Goal: Task Accomplishment & Management: Manage account settings

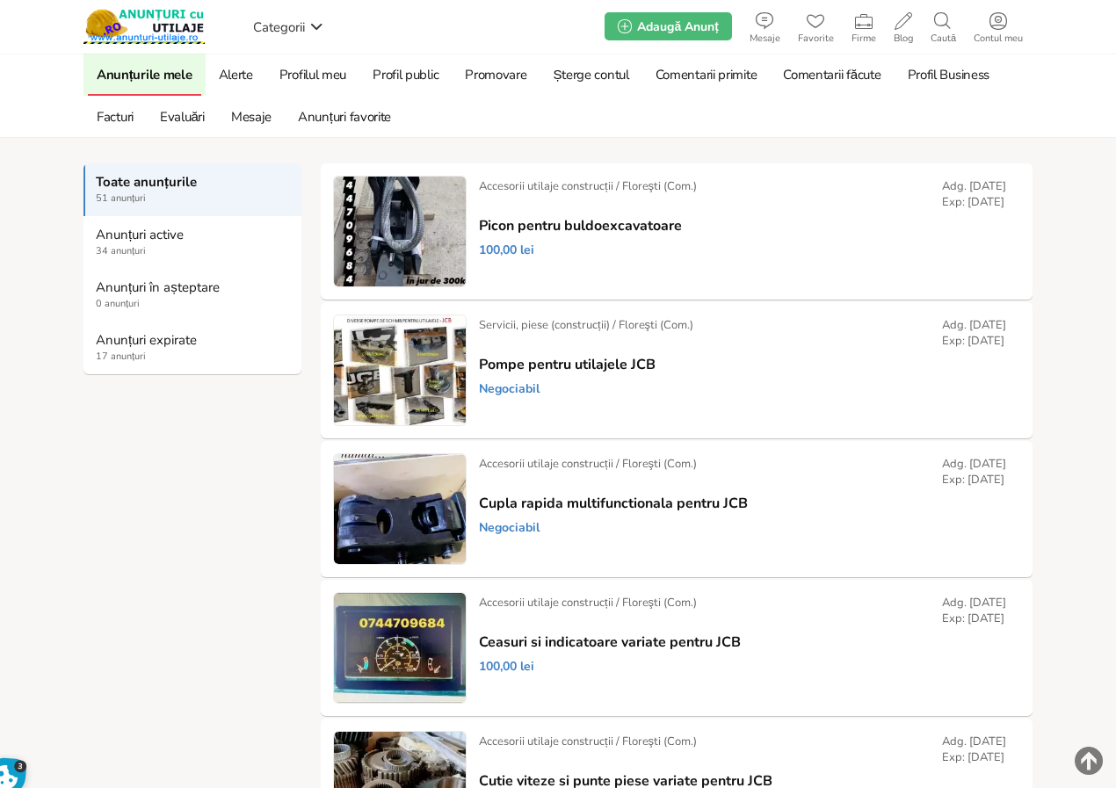
click at [153, 335] on strong "Anunțuri expirate" at bounding box center [193, 340] width 195 height 16
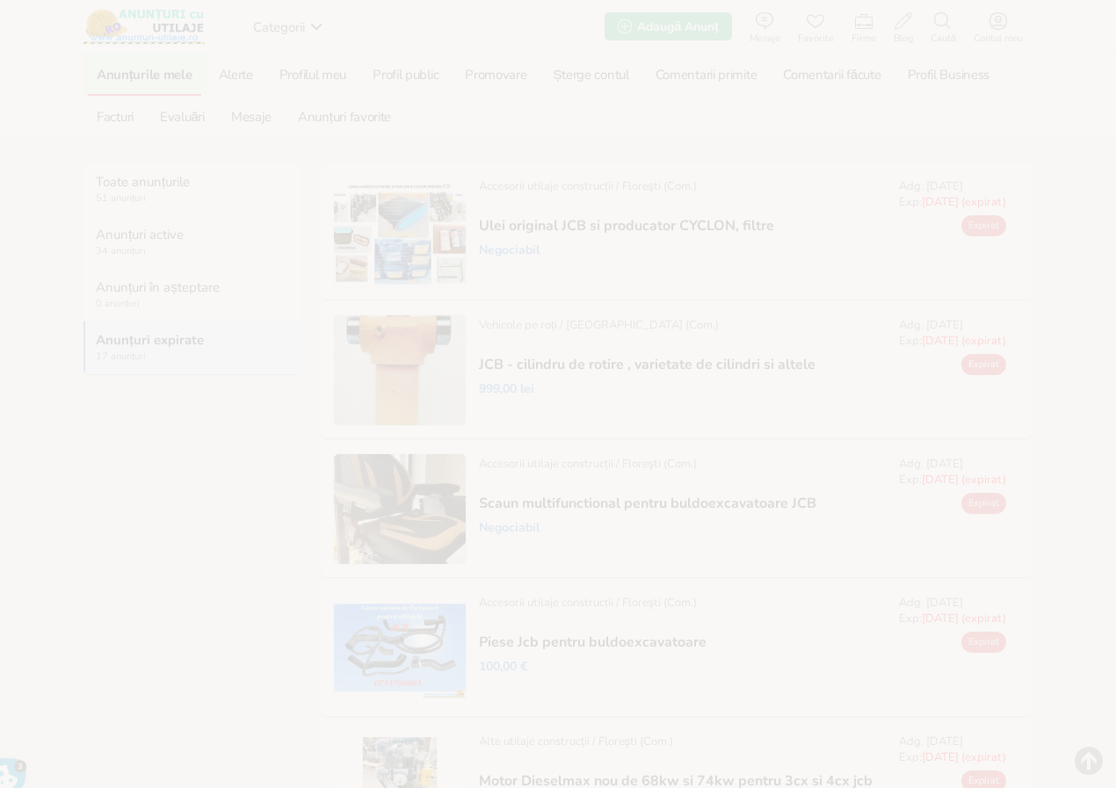
click at [0, 0] on link "Prelungește" at bounding box center [0, 0] width 0 height 0
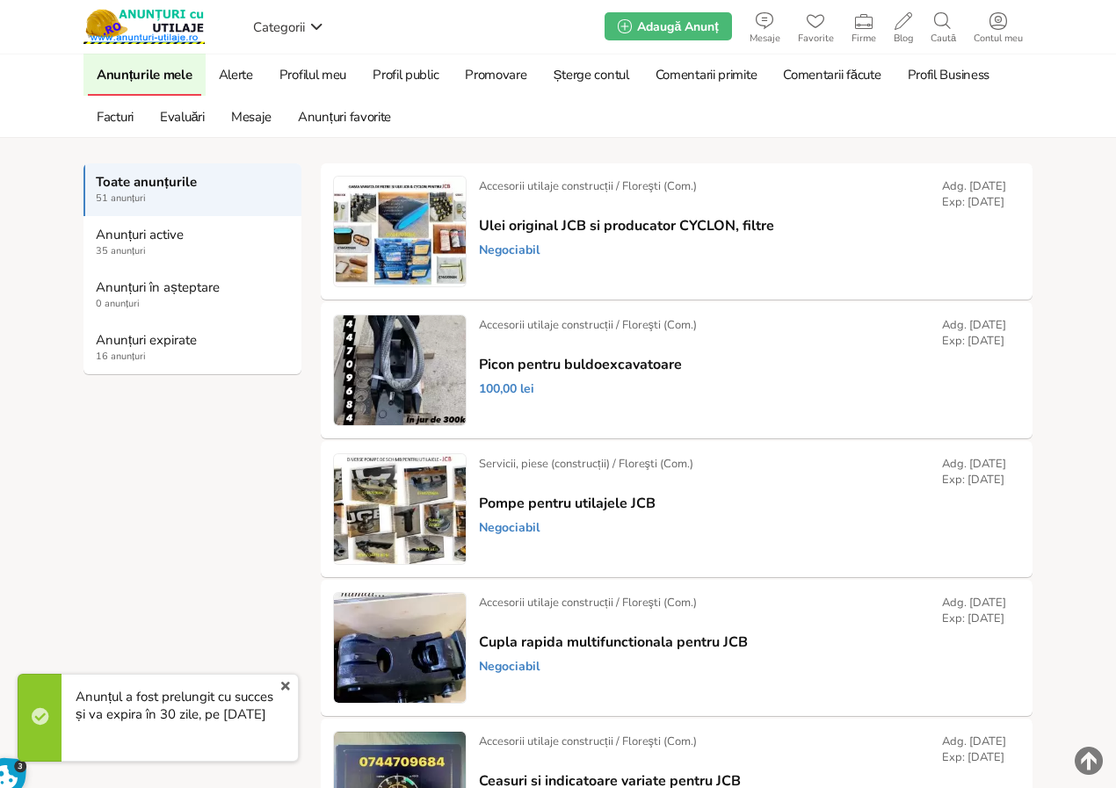
click at [0, 0] on link "Prelungește" at bounding box center [0, 0] width 0 height 0
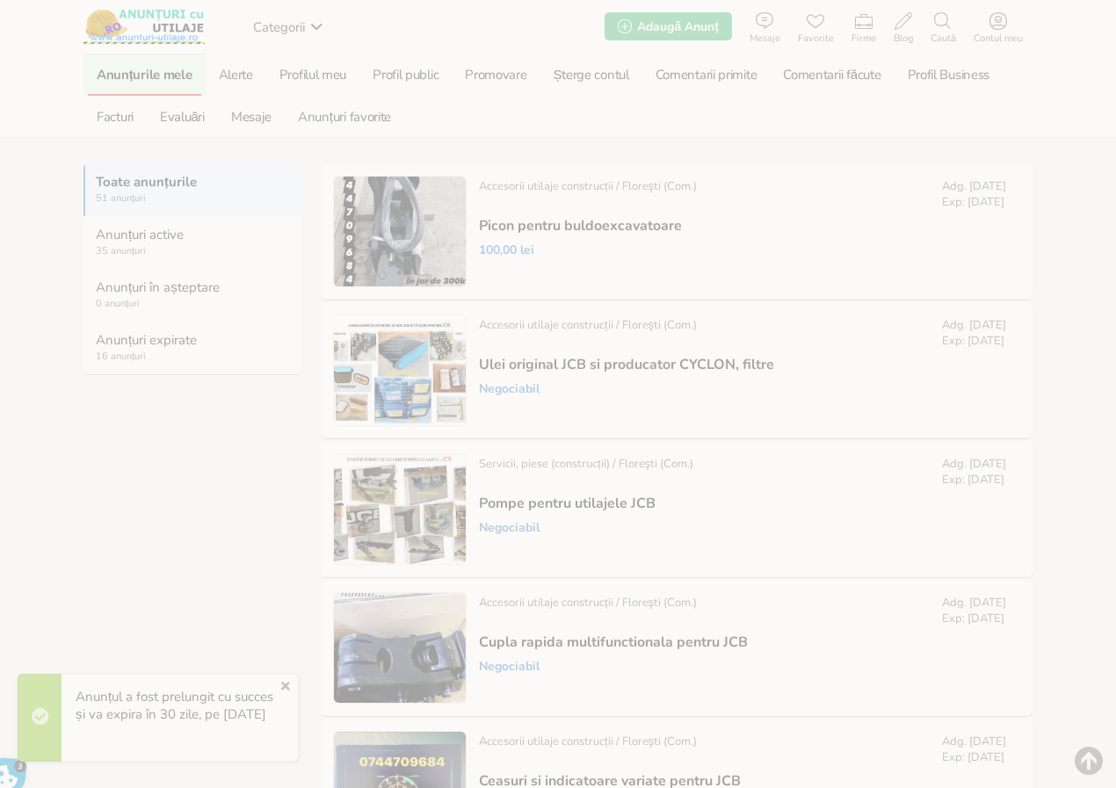
click at [140, 341] on strong "Anunțuri expirate" at bounding box center [193, 340] width 195 height 16
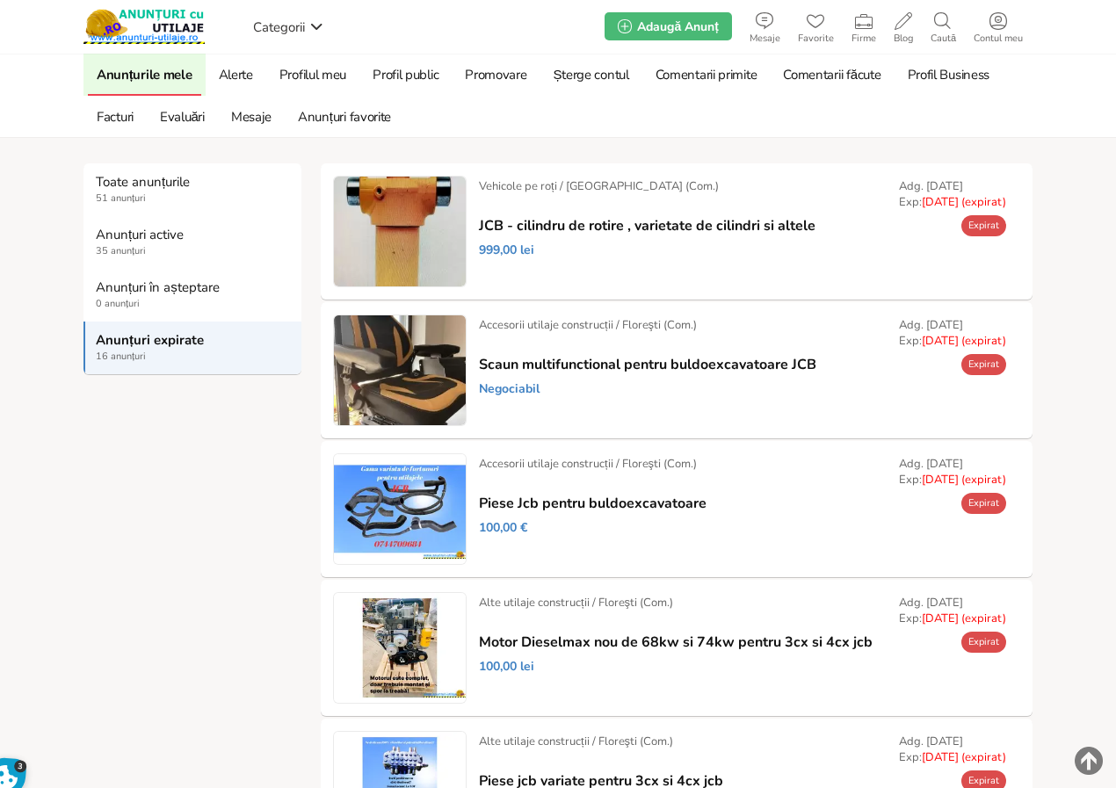
click at [0, 0] on link "Prelungește" at bounding box center [0, 0] width 0 height 0
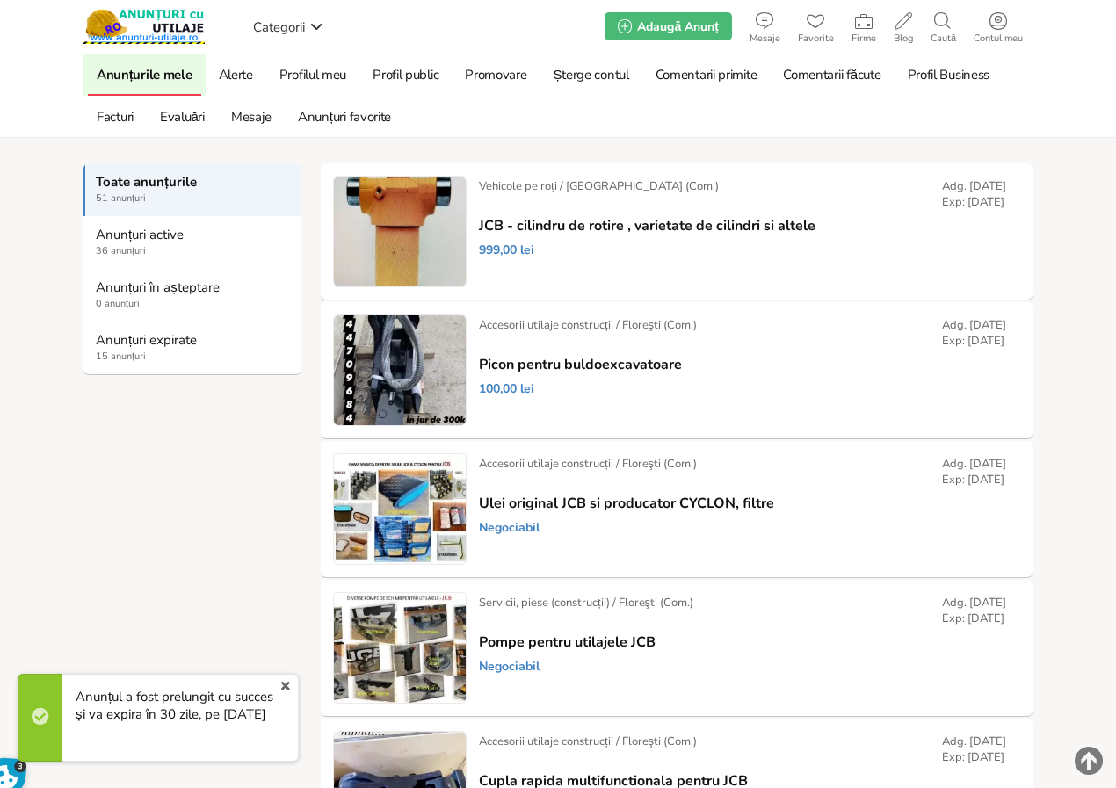
click at [124, 342] on strong "Anunțuri expirate" at bounding box center [193, 340] width 195 height 16
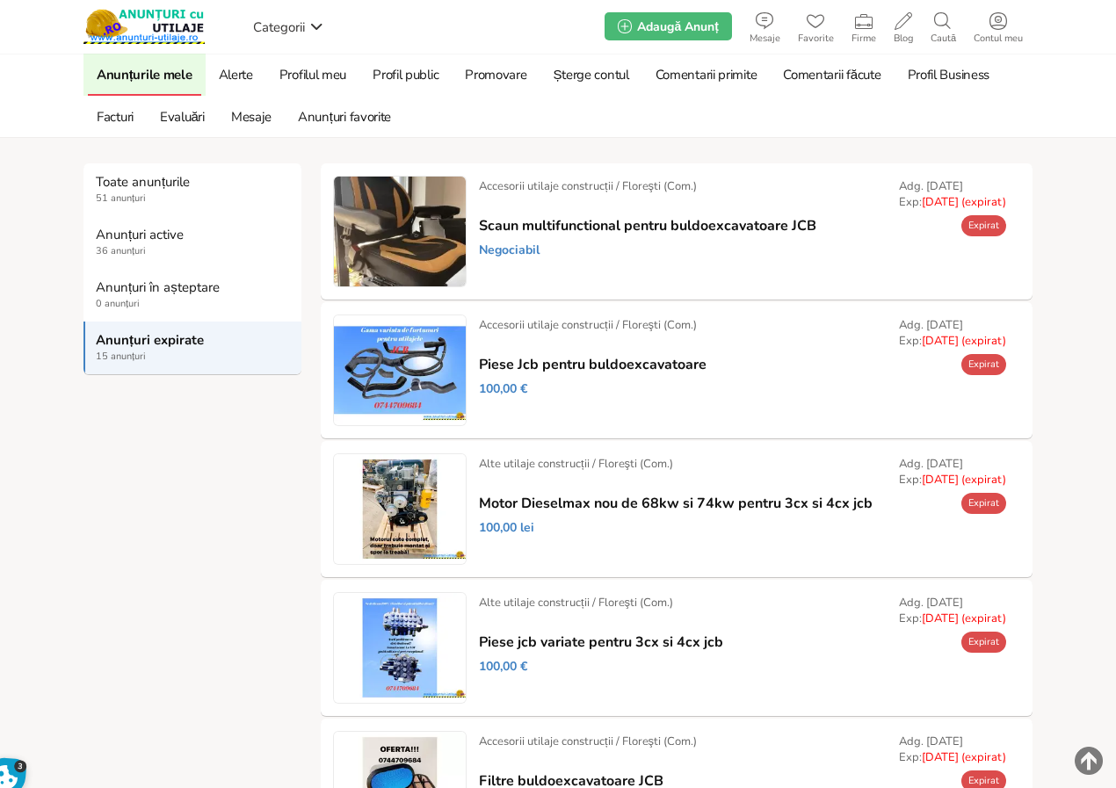
click at [0, 0] on link "Prelungește" at bounding box center [0, 0] width 0 height 0
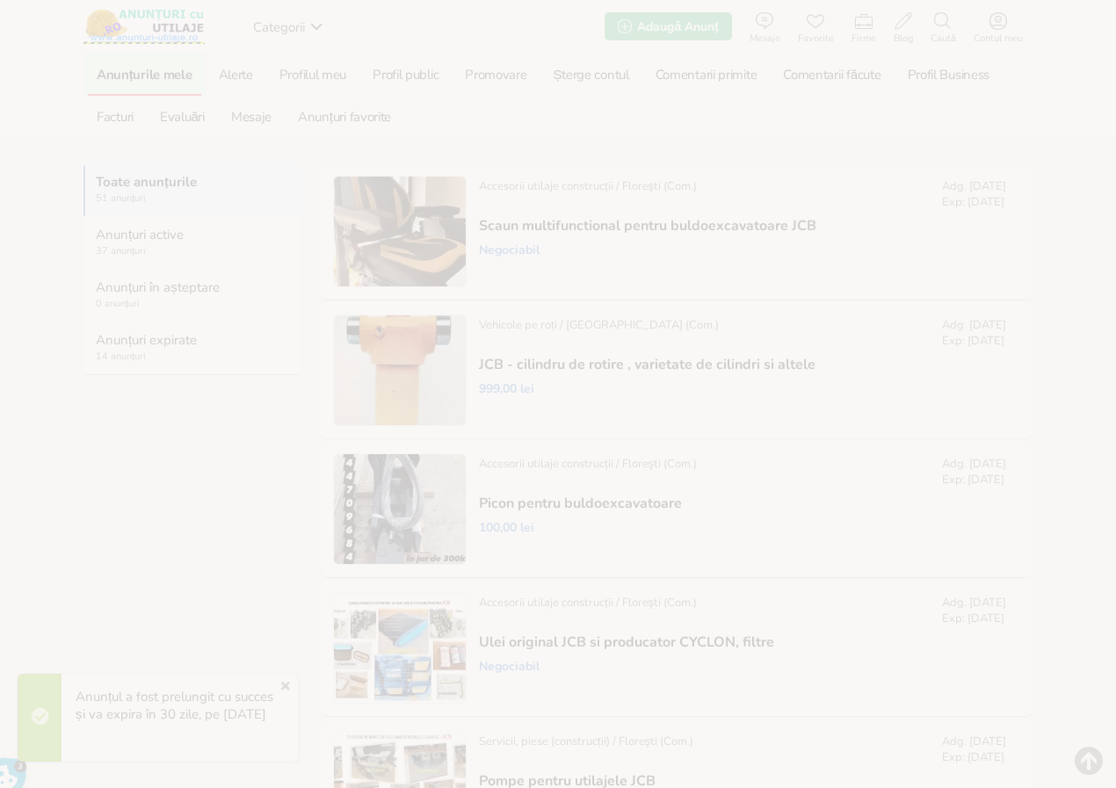
click at [120, 342] on strong "Anunțuri expirate" at bounding box center [193, 340] width 195 height 16
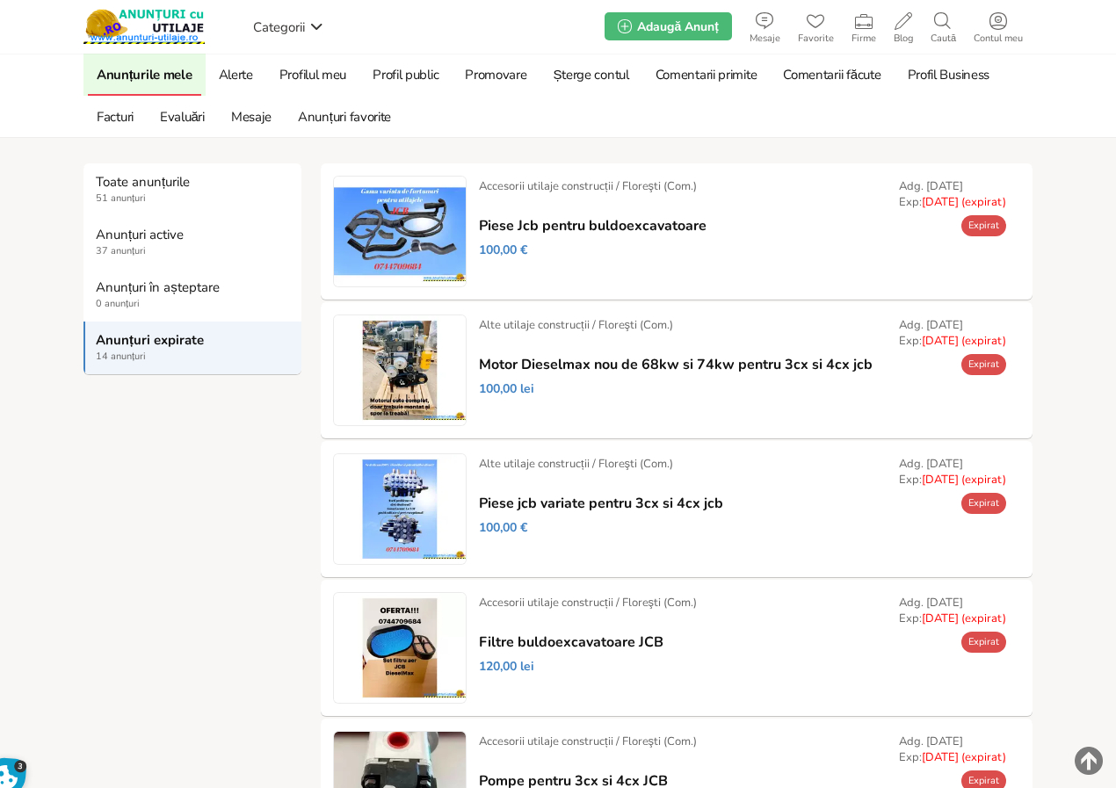
click at [0, 0] on link "Prelungește" at bounding box center [0, 0] width 0 height 0
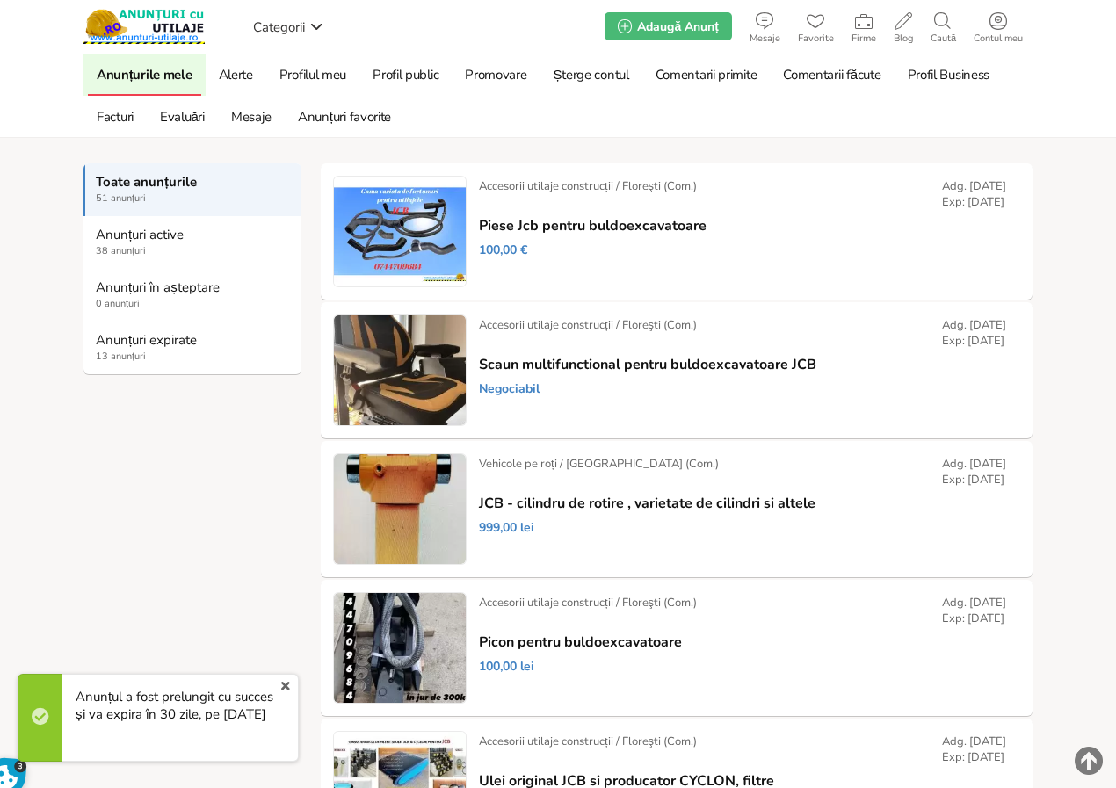
click at [164, 339] on strong "Anunțuri expirate" at bounding box center [193, 340] width 195 height 16
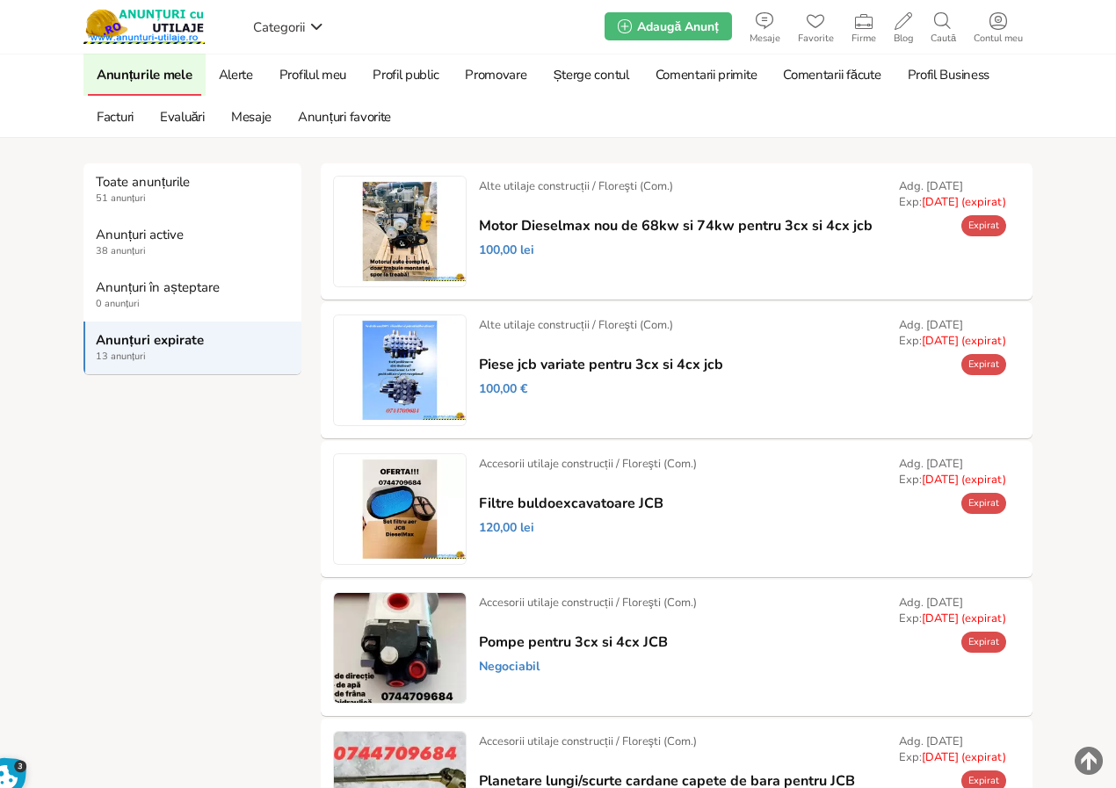
click at [0, 0] on link "Prelungește" at bounding box center [0, 0] width 0 height 0
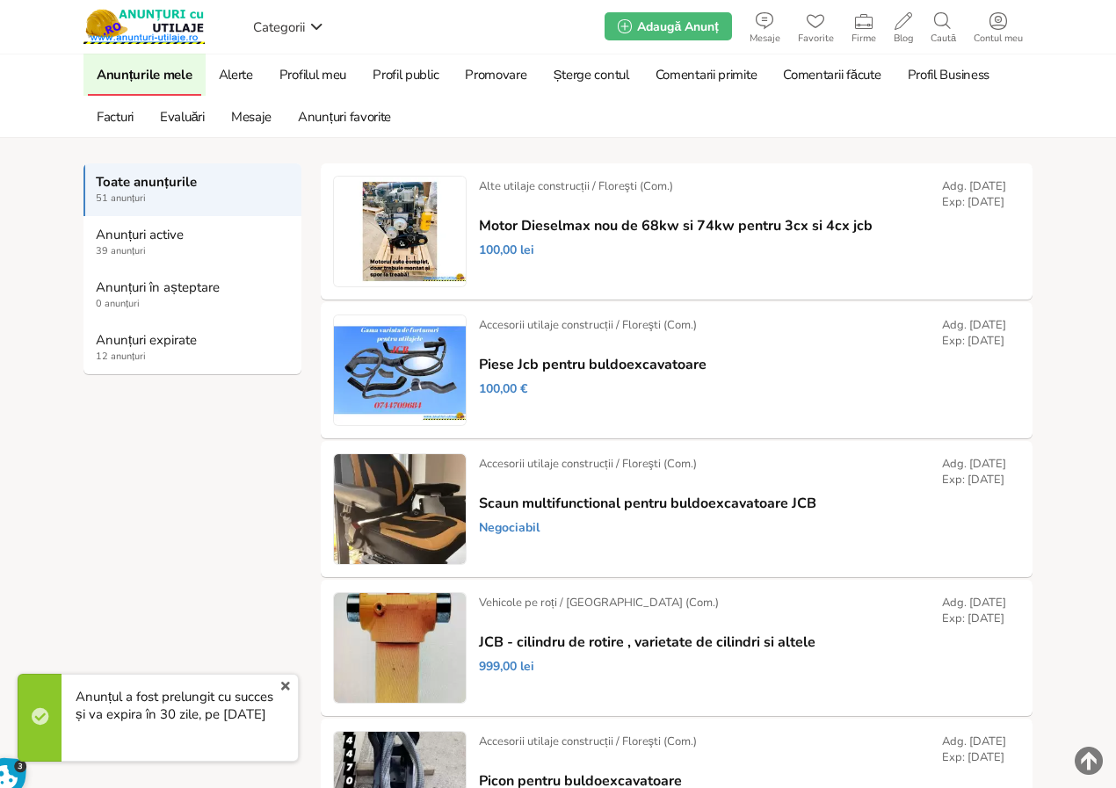
click at [130, 339] on strong "Anunțuri expirate" at bounding box center [193, 340] width 195 height 16
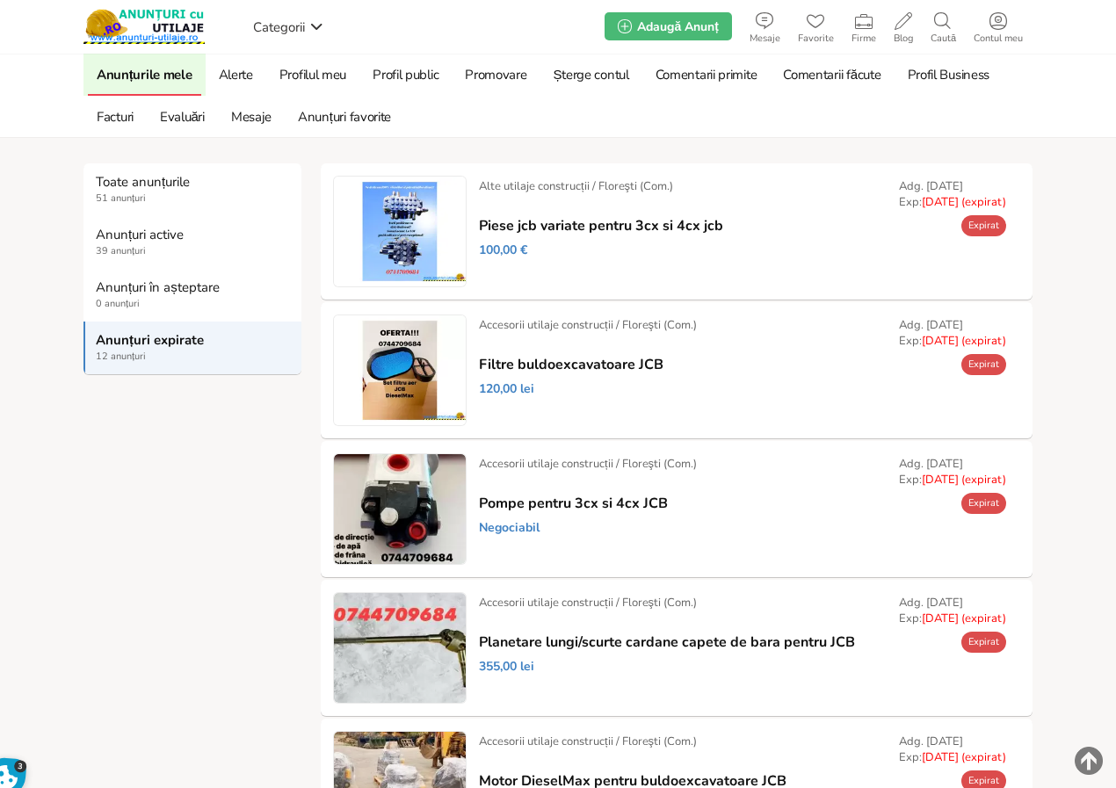
click at [0, 0] on link "Prelungește" at bounding box center [0, 0] width 0 height 0
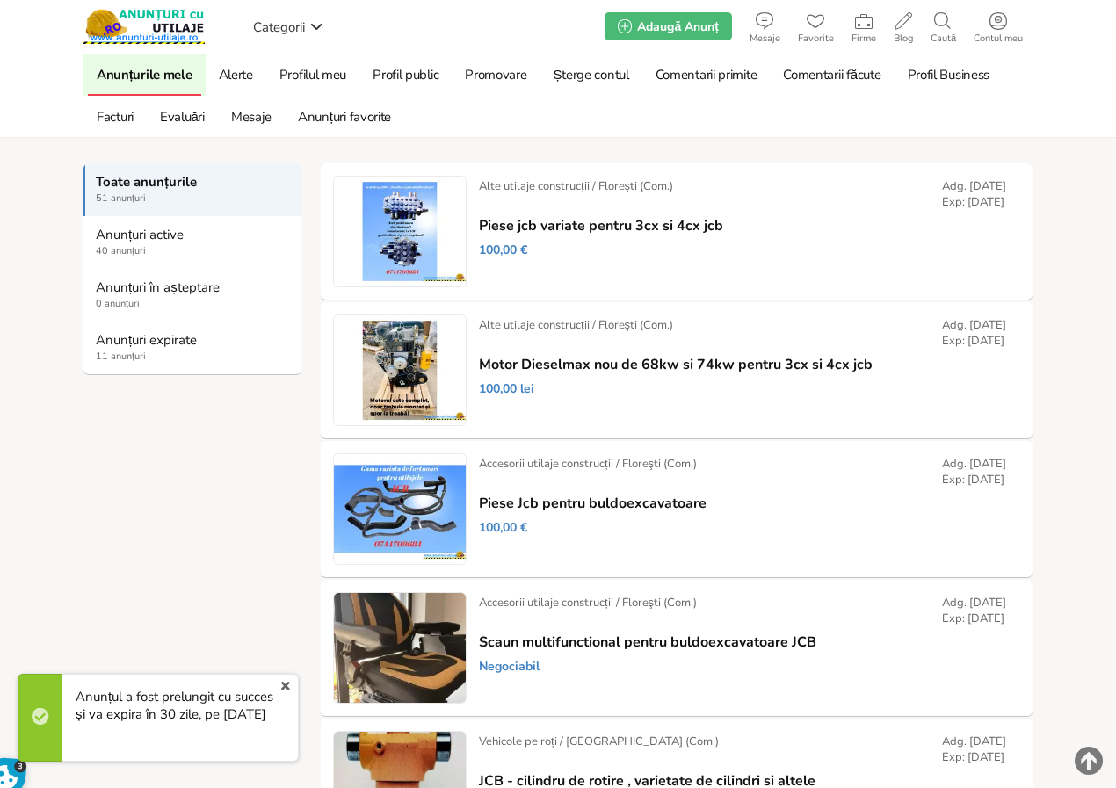
click at [144, 344] on strong "Anunțuri expirate" at bounding box center [193, 340] width 195 height 16
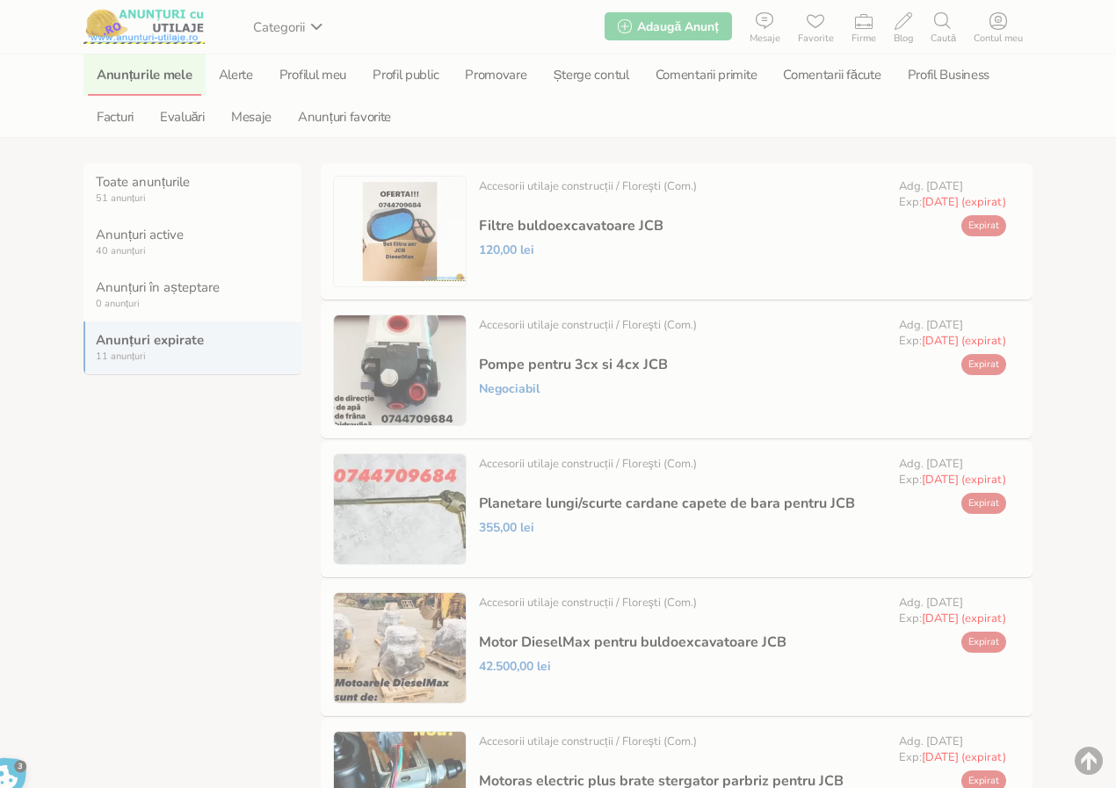
click at [0, 0] on link "Prelungește" at bounding box center [0, 0] width 0 height 0
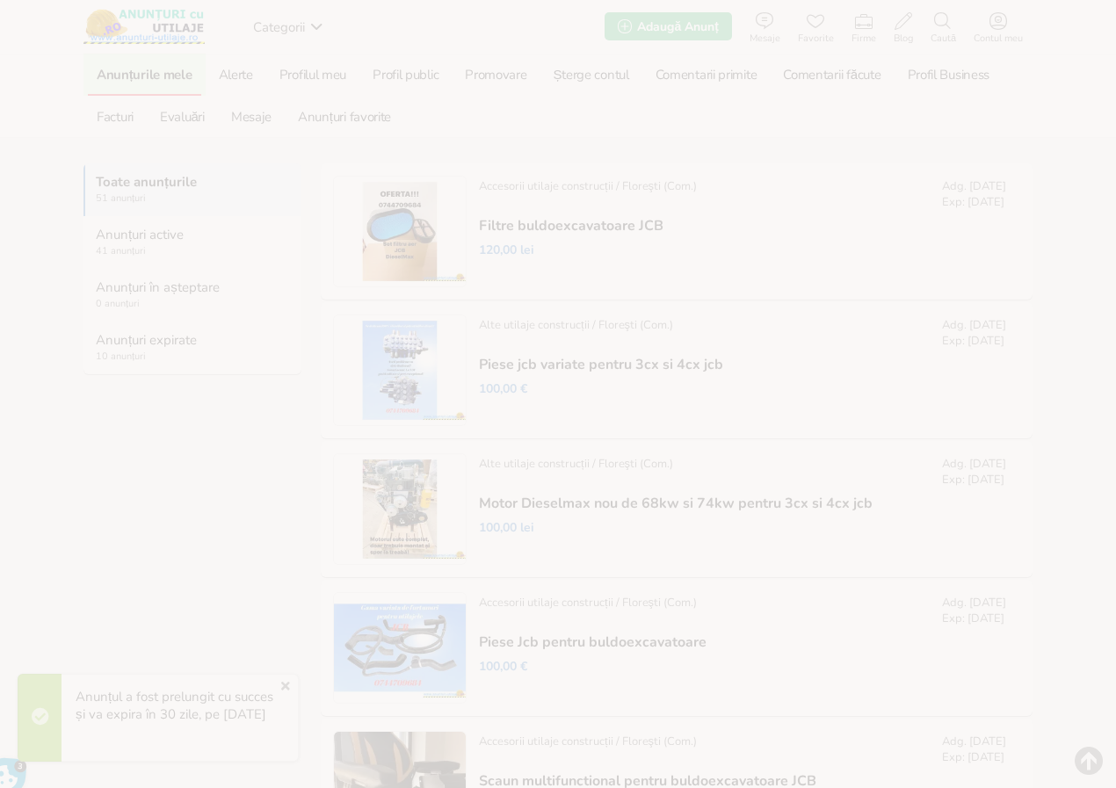
click at [163, 337] on strong "Anunțuri expirate" at bounding box center [193, 340] width 195 height 16
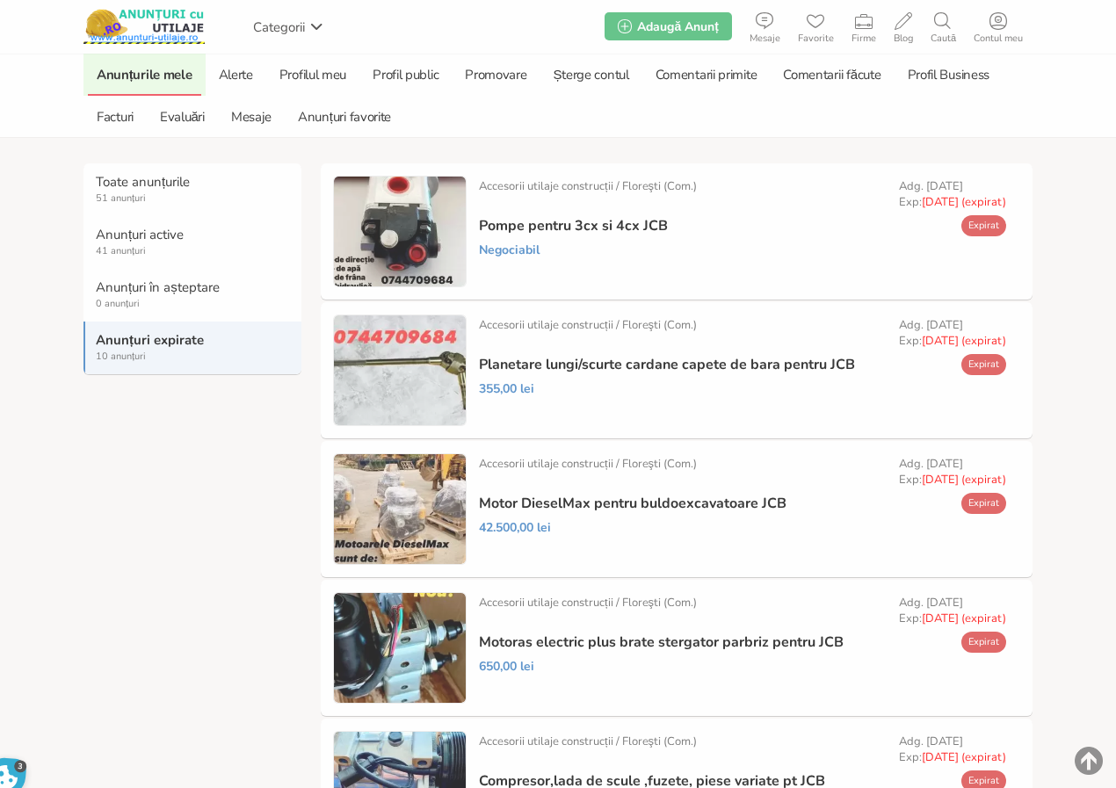
click at [0, 0] on link "Prelungește" at bounding box center [0, 0] width 0 height 0
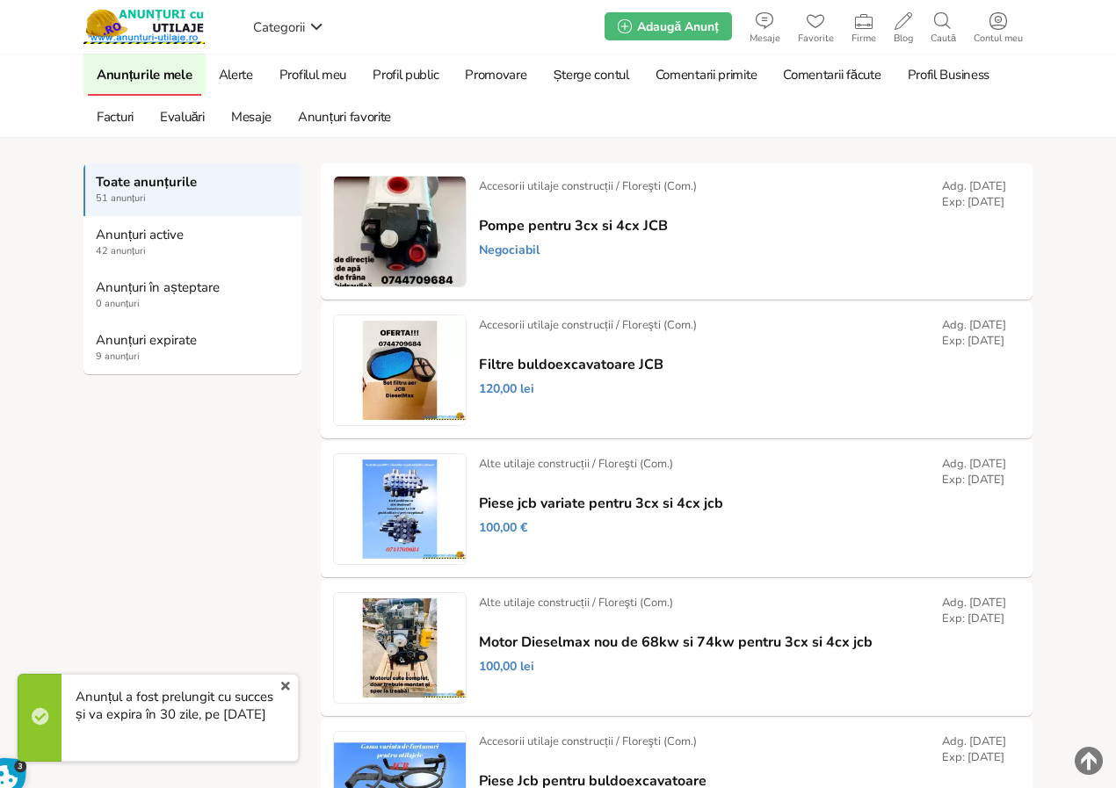
click at [157, 342] on strong "Anunțuri expirate" at bounding box center [193, 340] width 195 height 16
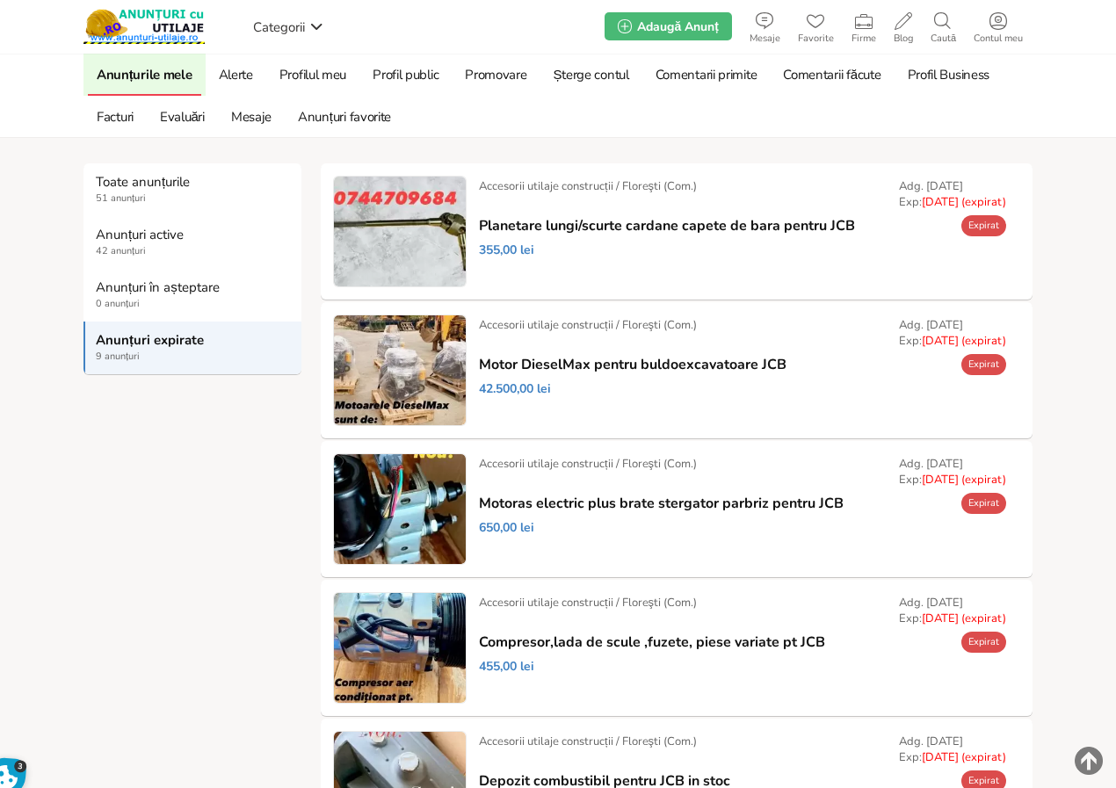
click at [0, 0] on link "Prelungește" at bounding box center [0, 0] width 0 height 0
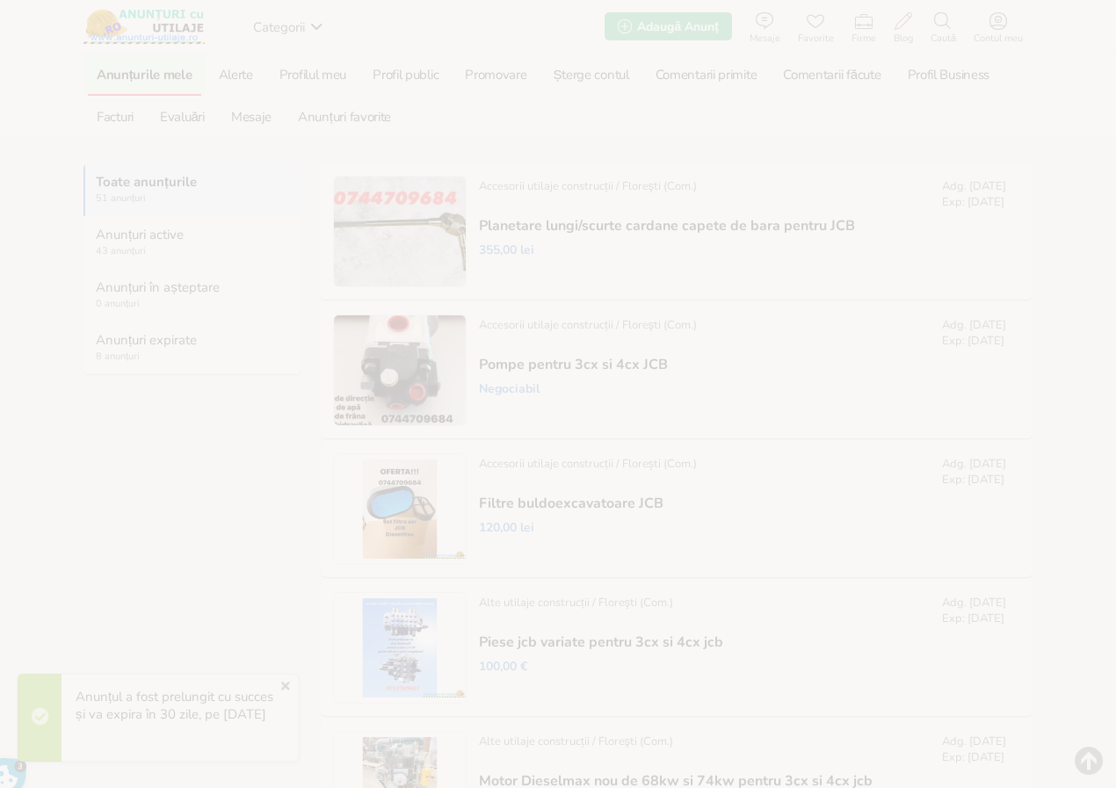
click at [147, 344] on strong "Anunțuri expirate" at bounding box center [193, 340] width 195 height 16
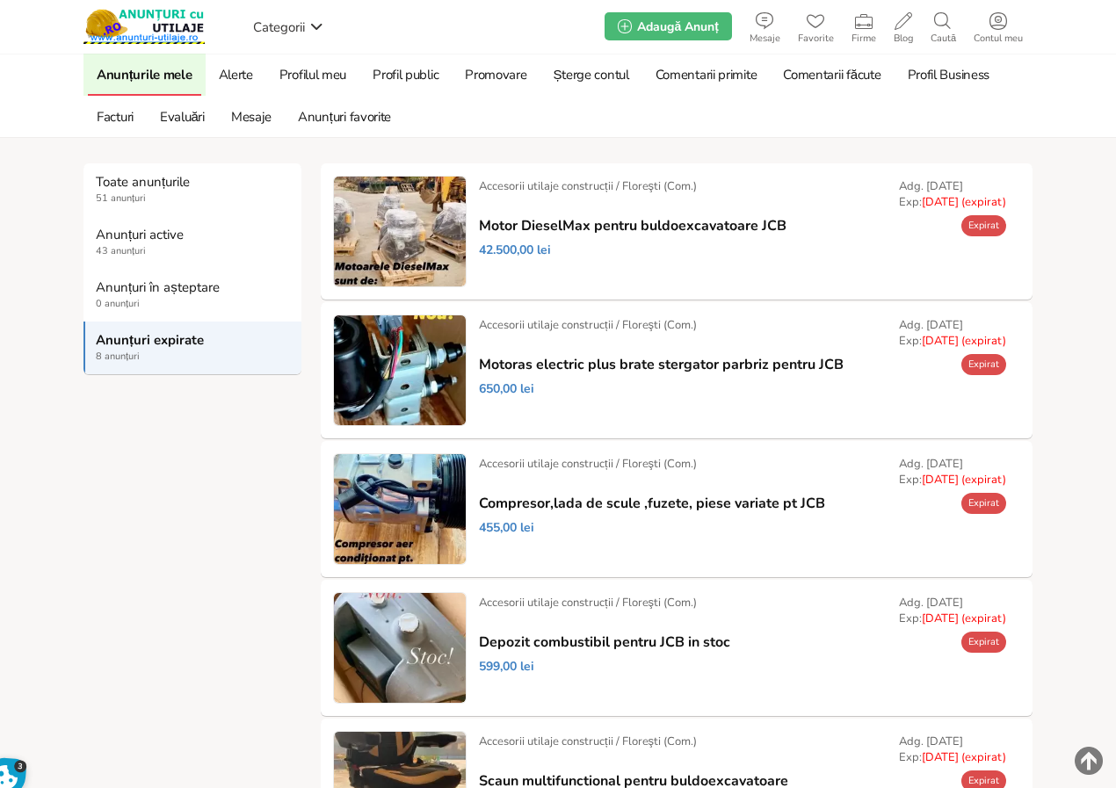
click at [0, 0] on link "Prelungește" at bounding box center [0, 0] width 0 height 0
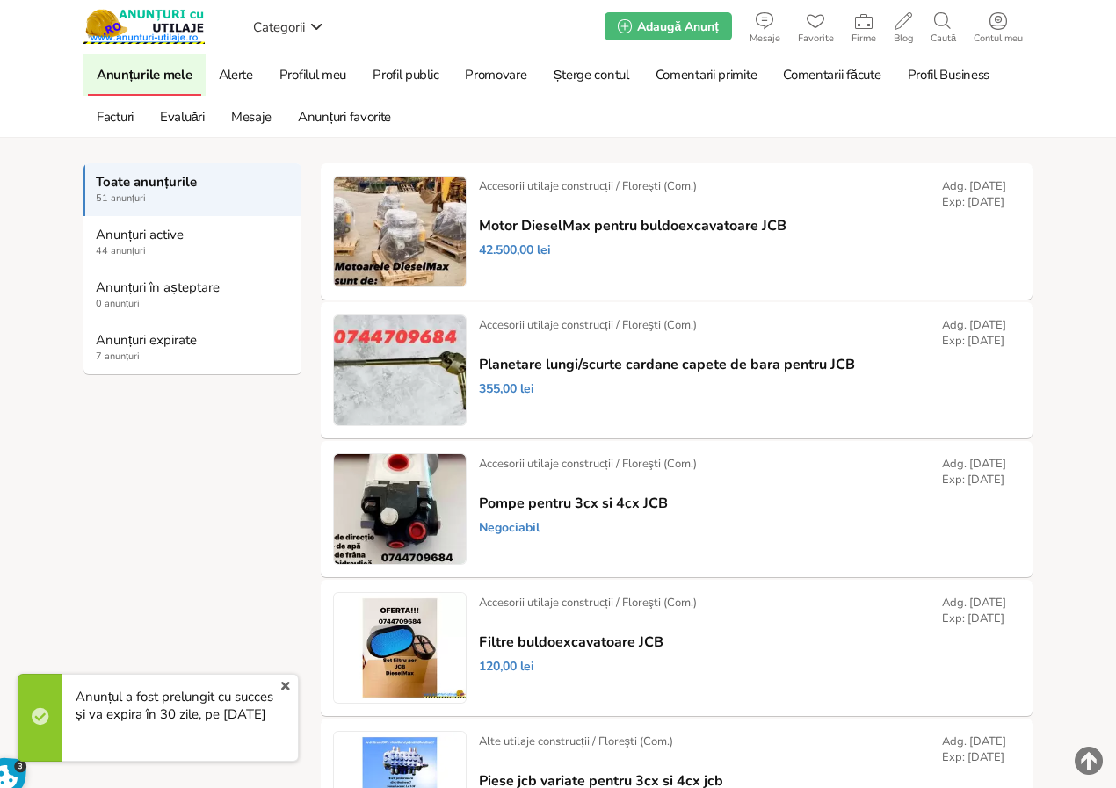
click at [152, 342] on strong "Anunțuri expirate" at bounding box center [193, 340] width 195 height 16
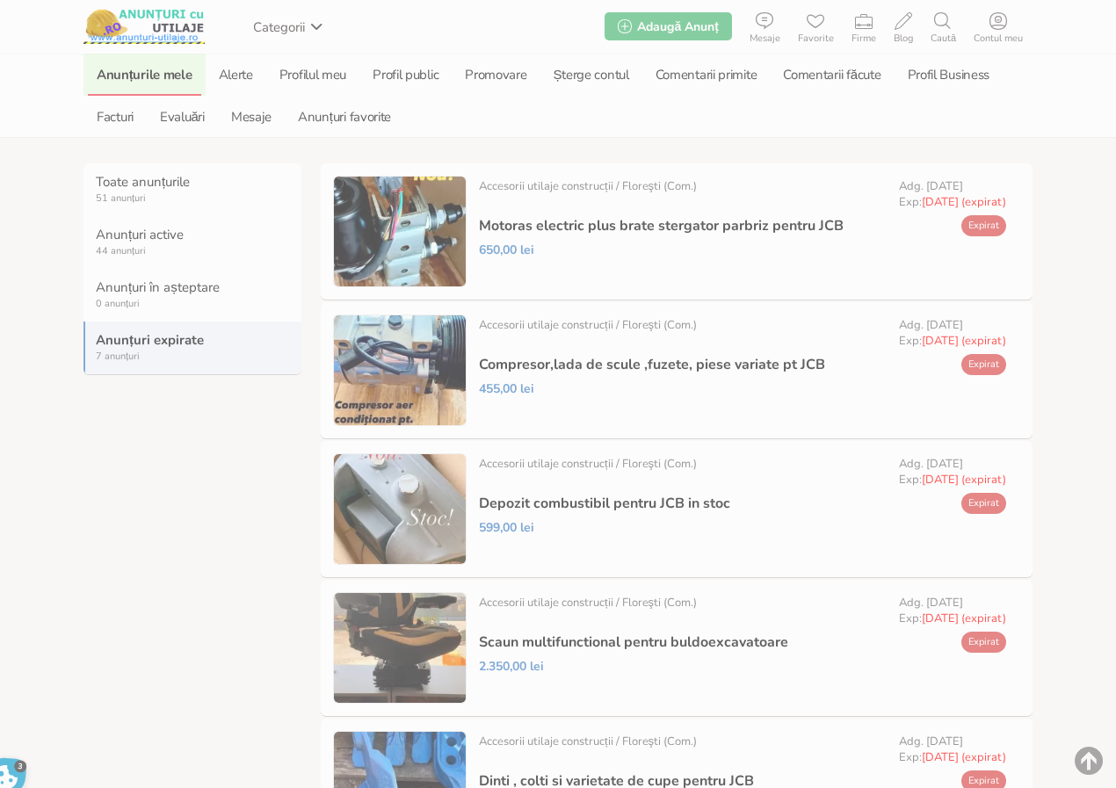
click at [0, 0] on link "Prelungește" at bounding box center [0, 0] width 0 height 0
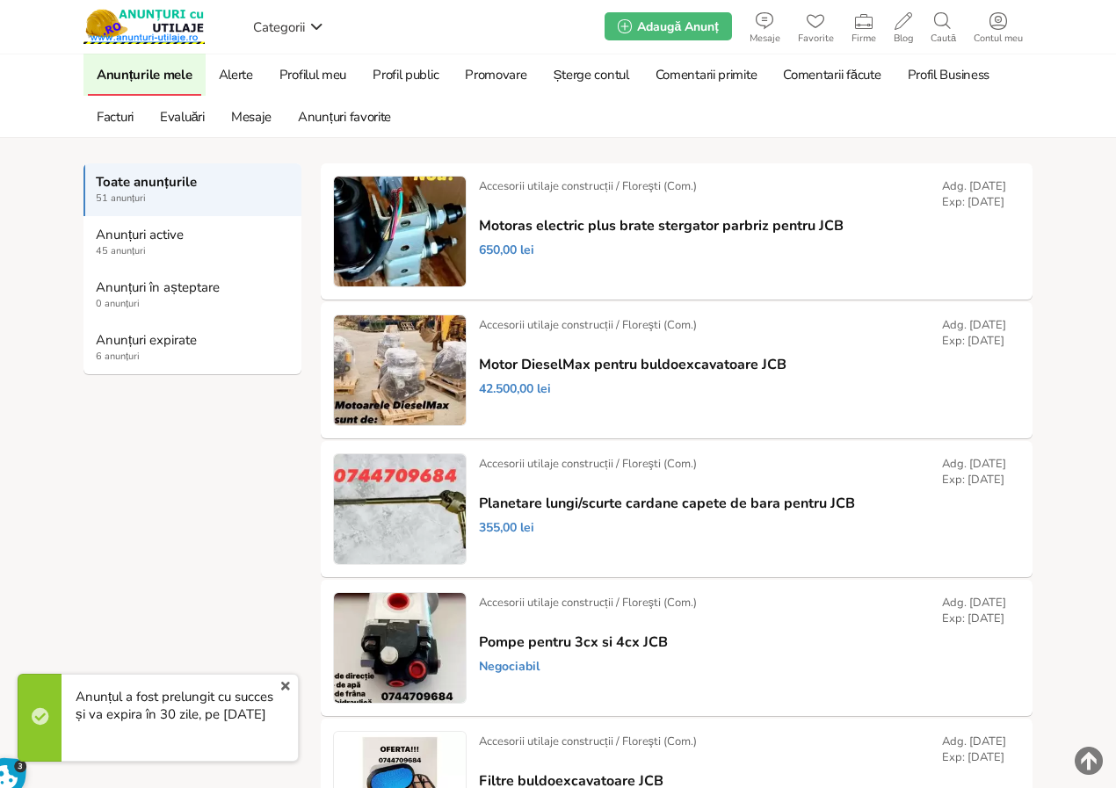
click at [128, 336] on strong "Anunțuri expirate" at bounding box center [193, 340] width 195 height 16
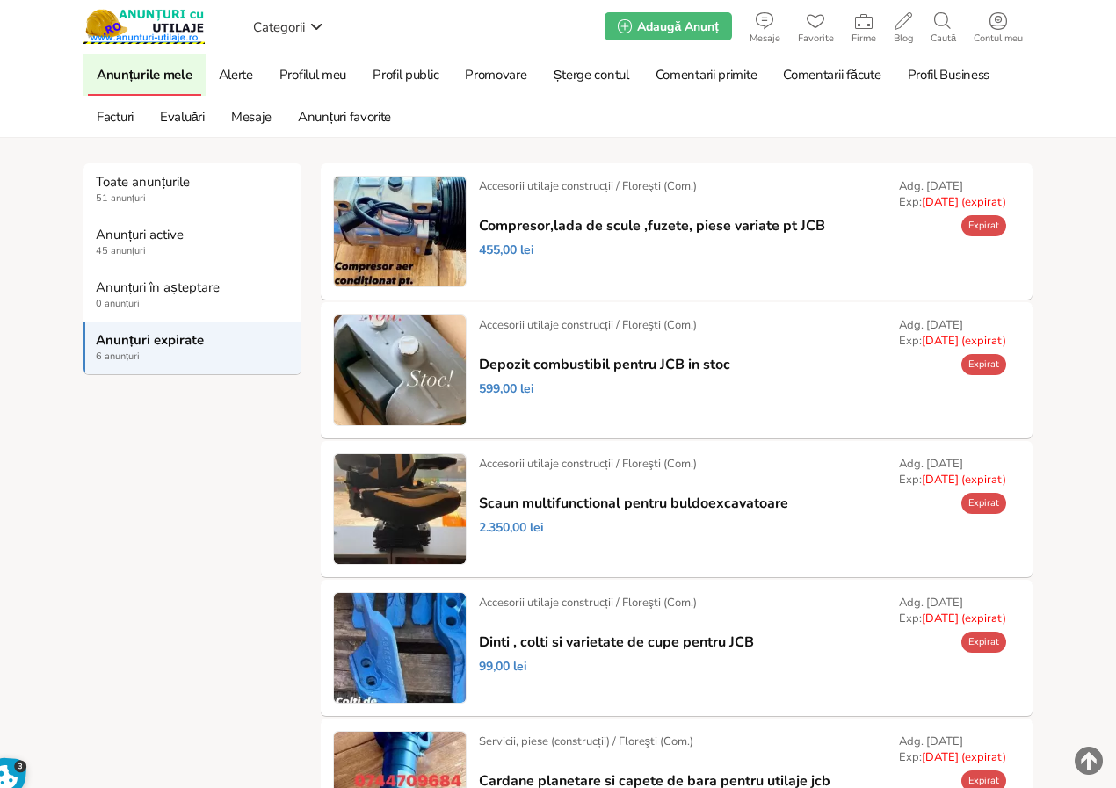
click at [0, 0] on link "Prelungește" at bounding box center [0, 0] width 0 height 0
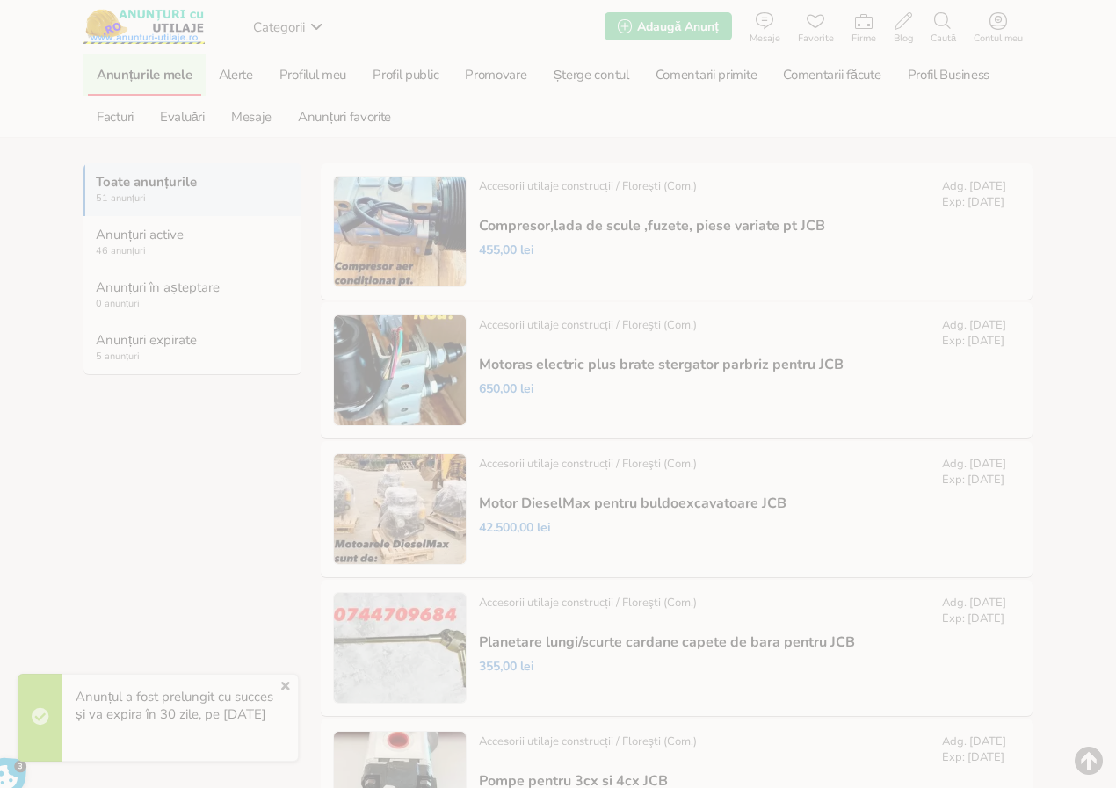
click at [126, 340] on strong "Anunțuri expirate" at bounding box center [193, 340] width 195 height 16
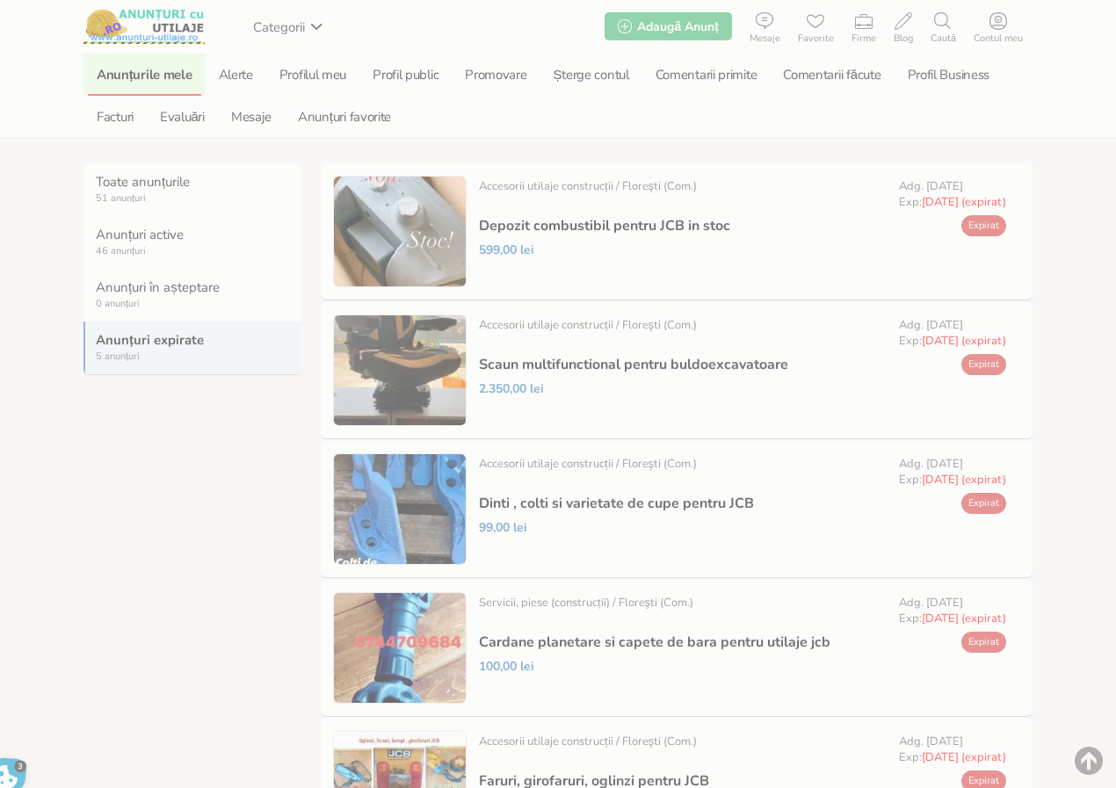
click at [0, 0] on link "Prelungește" at bounding box center [0, 0] width 0 height 0
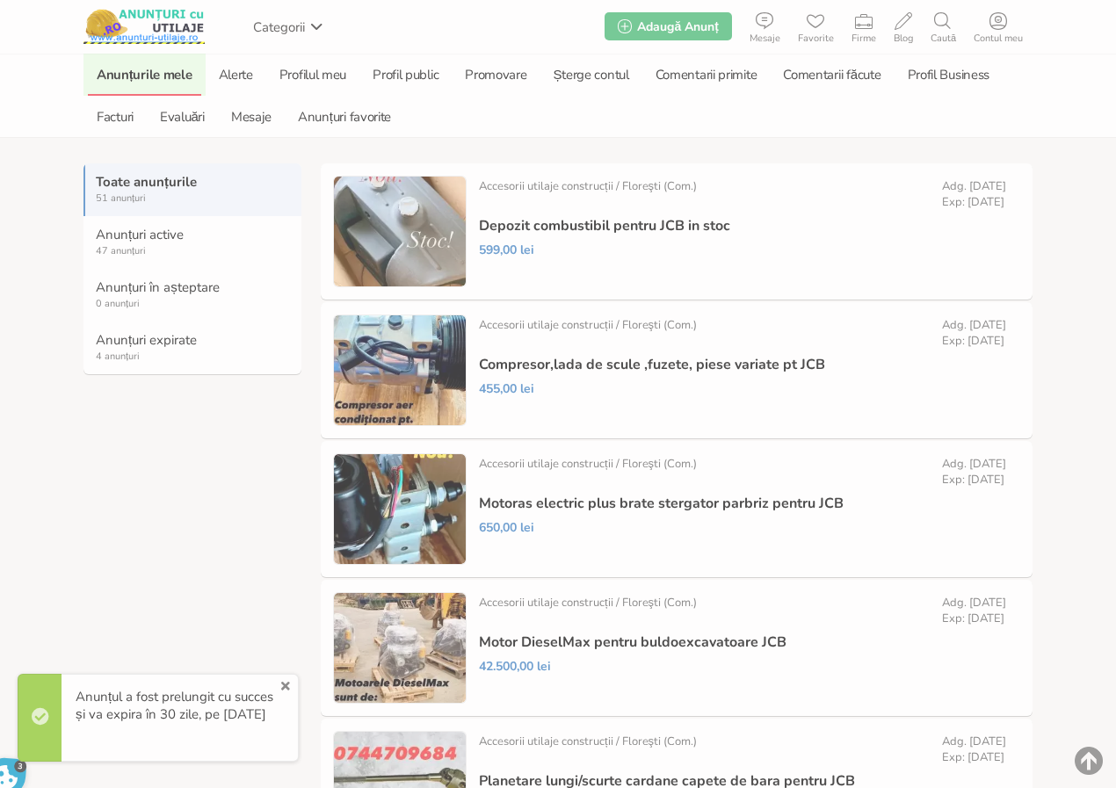
click at [150, 339] on strong "Anunțuri expirate" at bounding box center [193, 340] width 195 height 16
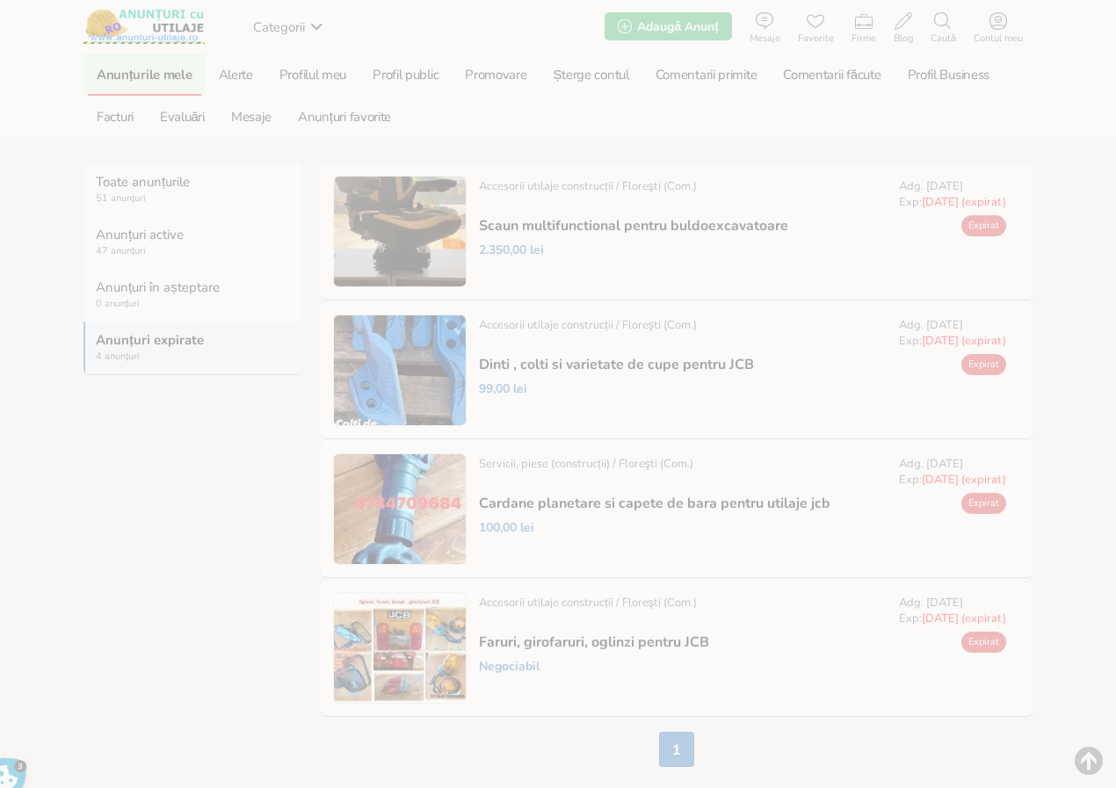
click at [0, 0] on link "Prelungește" at bounding box center [0, 0] width 0 height 0
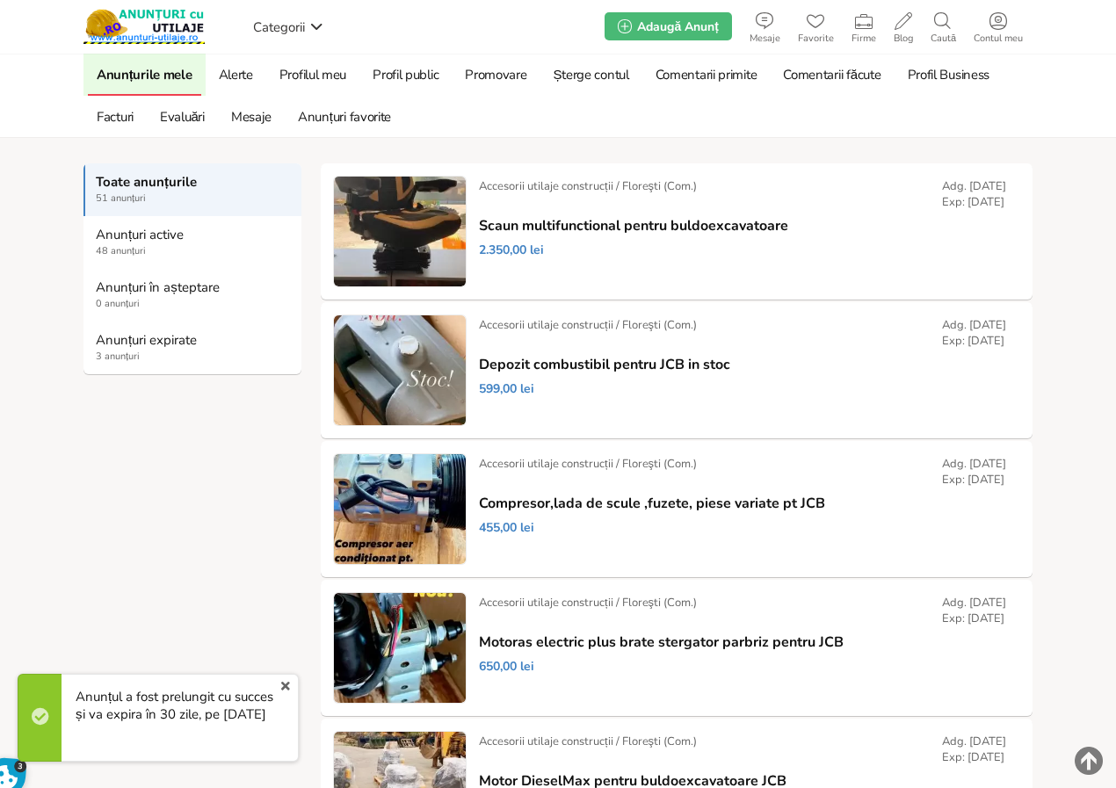
click at [127, 336] on strong "Anunțuri expirate" at bounding box center [193, 340] width 195 height 16
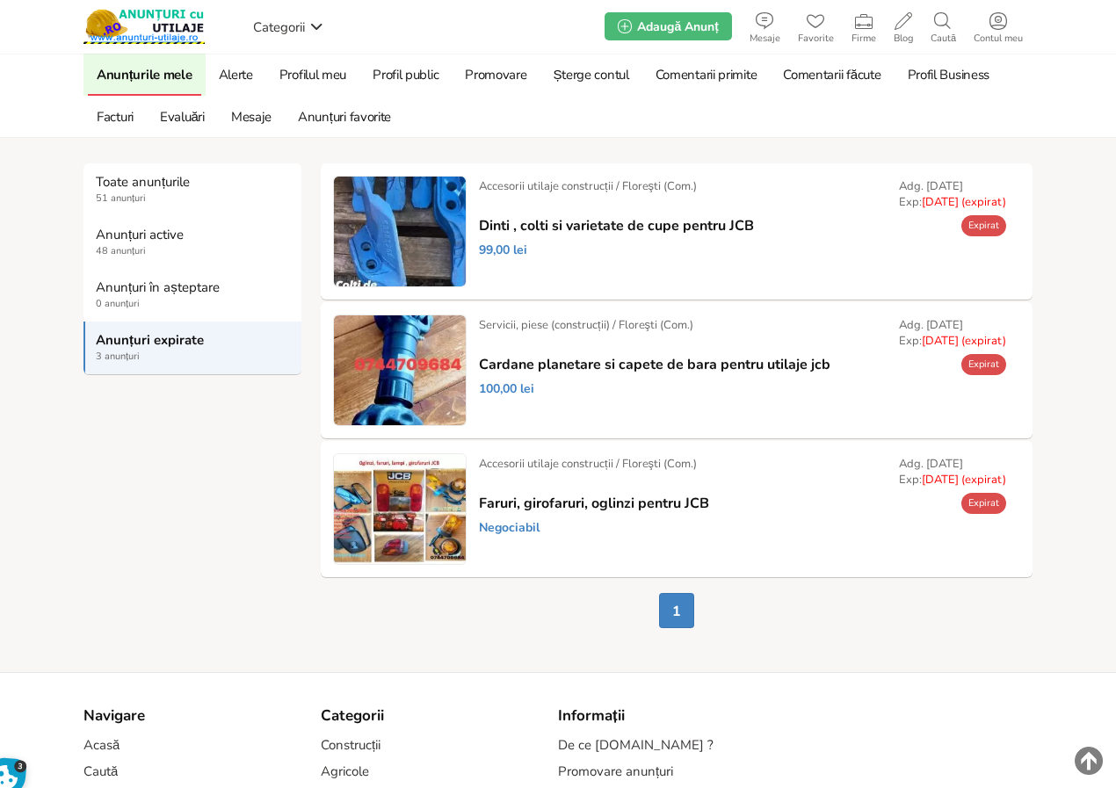
click at [0, 0] on link "Prelungește" at bounding box center [0, 0] width 0 height 0
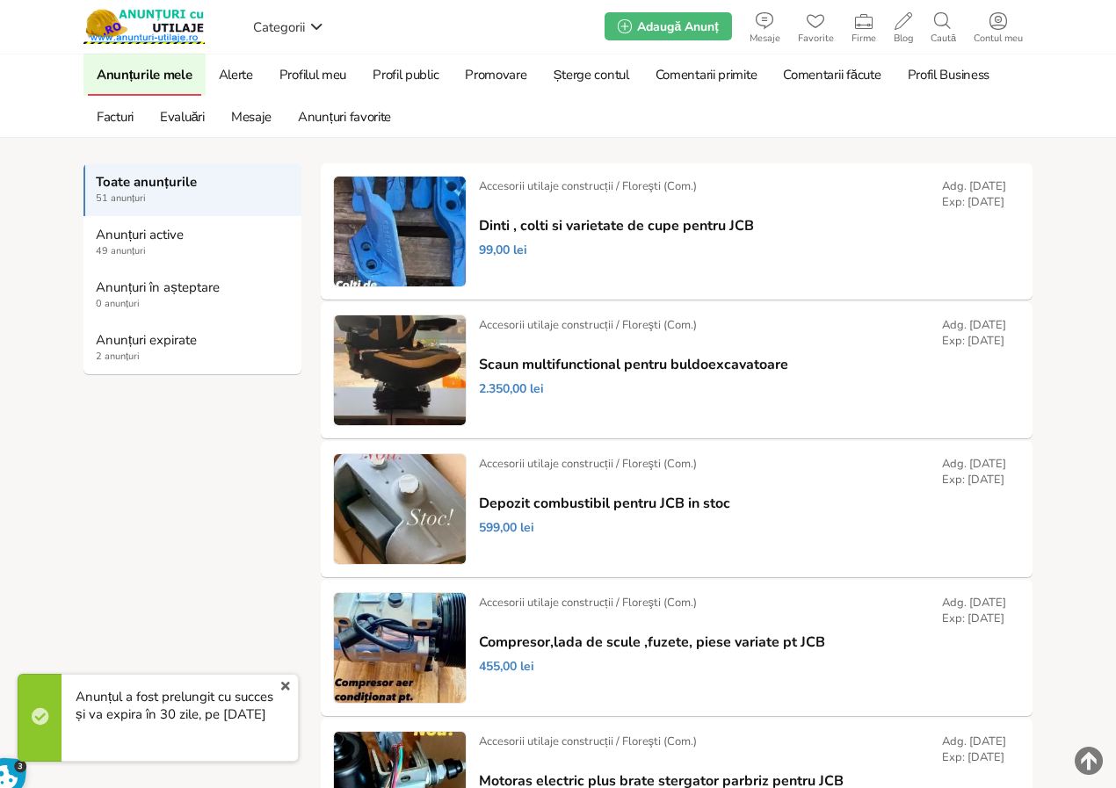
click at [176, 339] on strong "Anunțuri expirate" at bounding box center [193, 340] width 195 height 16
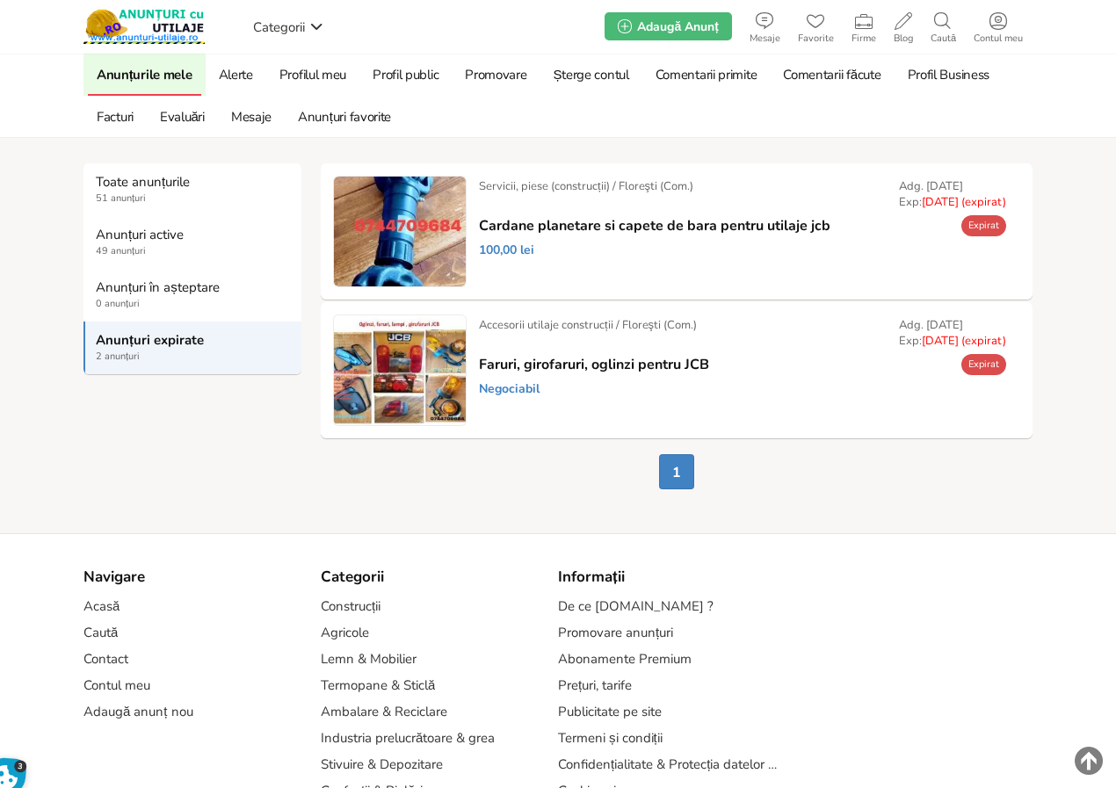
click at [0, 0] on link "Prelungește" at bounding box center [0, 0] width 0 height 0
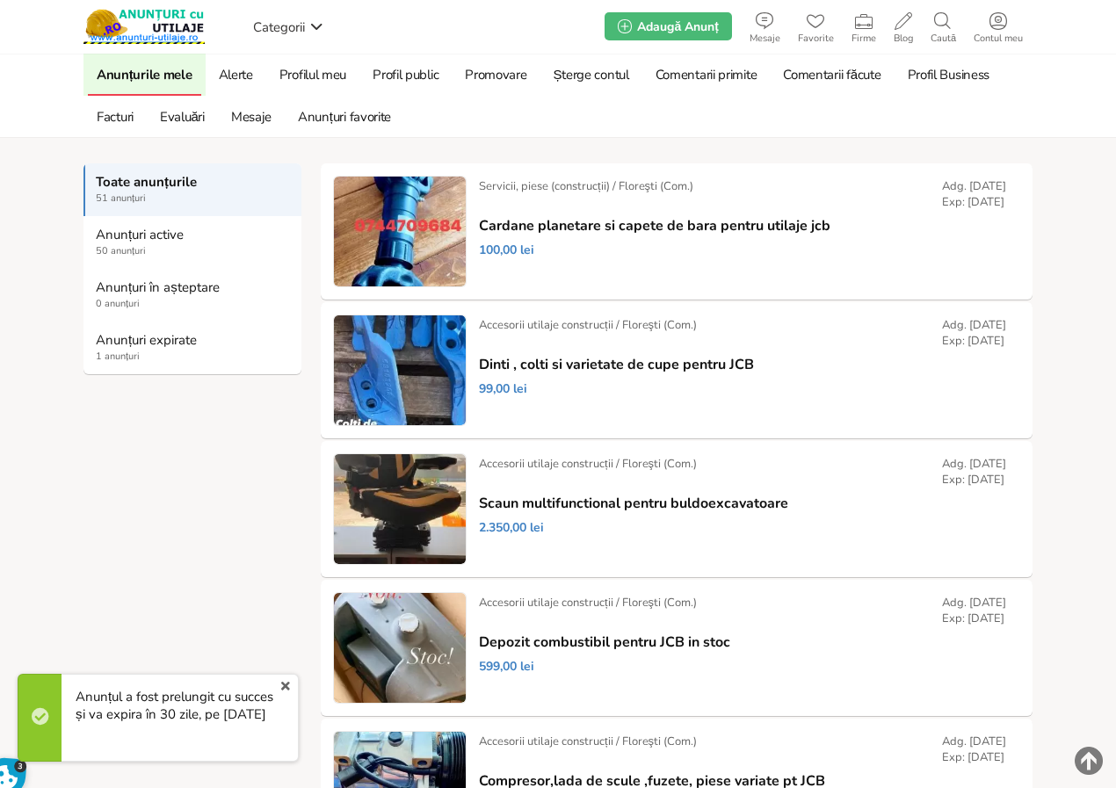
click at [154, 336] on strong "Anunțuri expirate" at bounding box center [193, 340] width 195 height 16
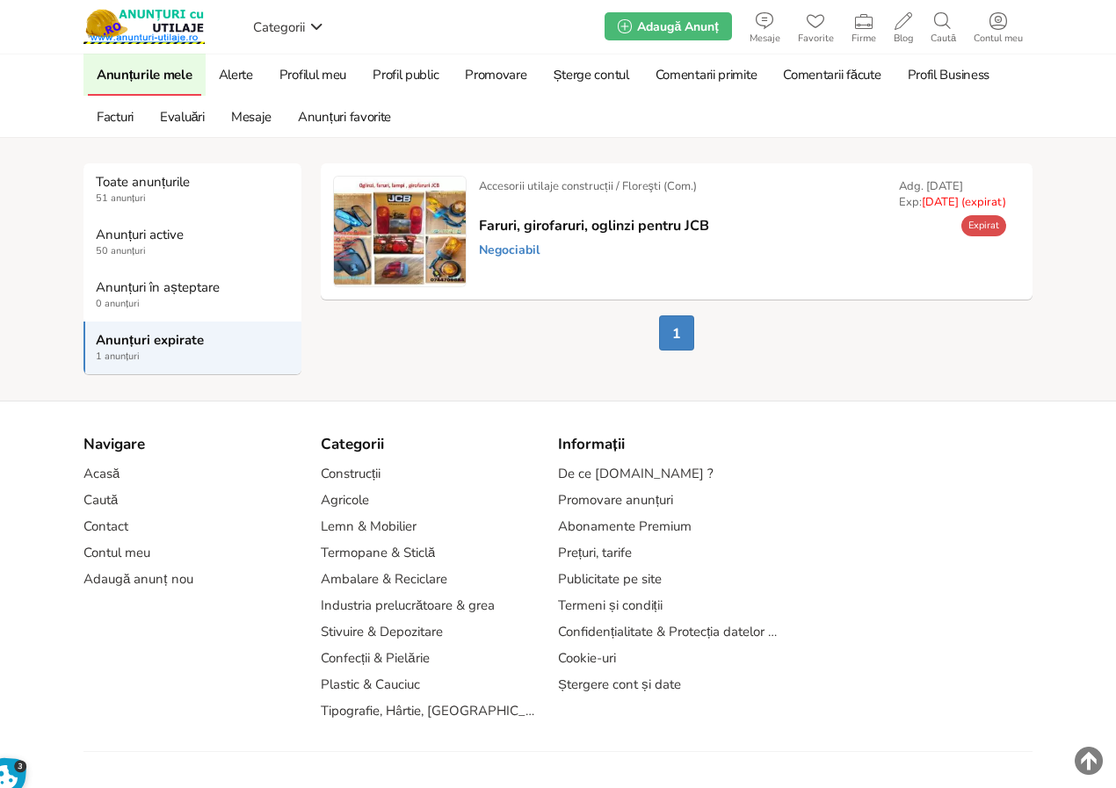
click at [0, 0] on link "Prelungește" at bounding box center [0, 0] width 0 height 0
